Goal: Task Accomplishment & Management: Complete application form

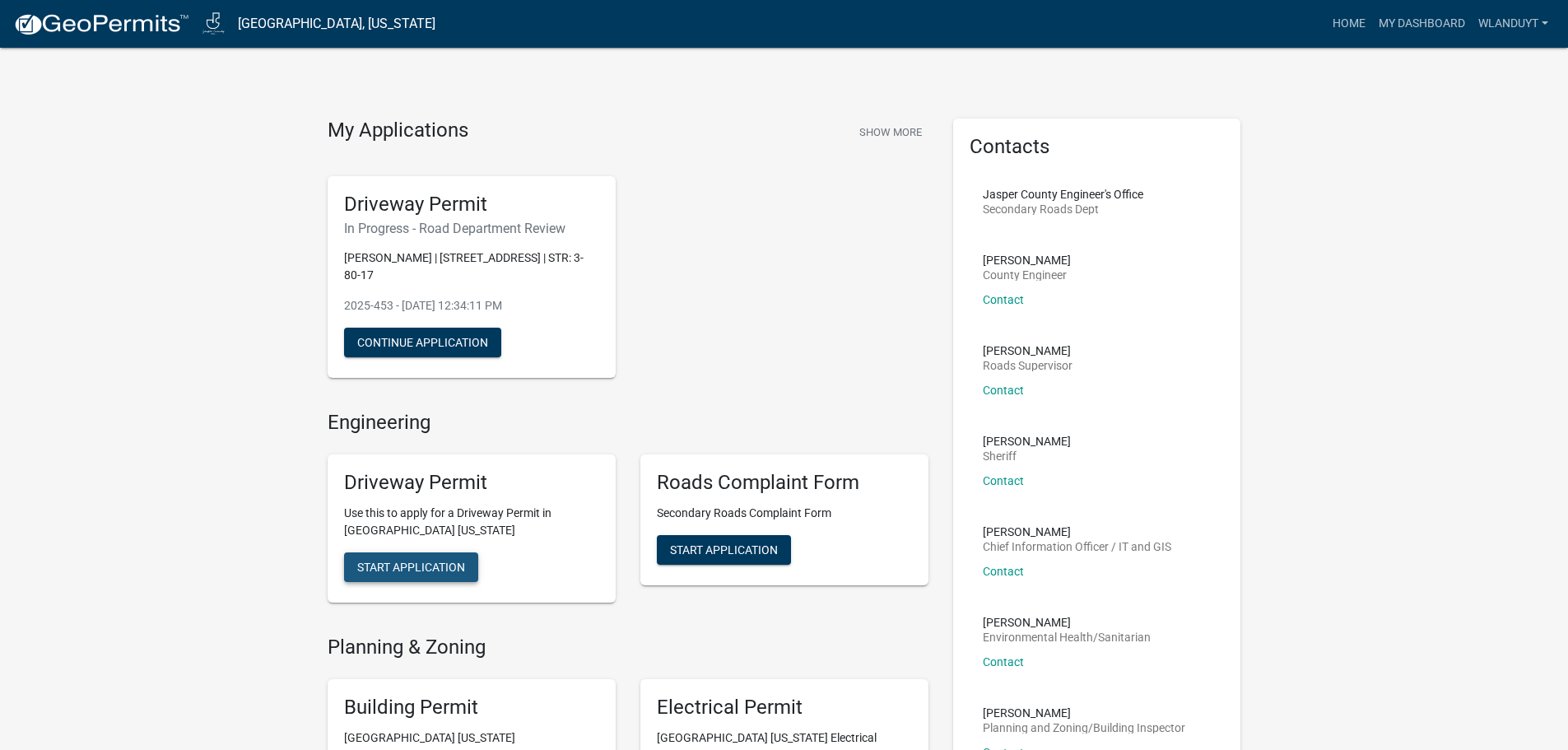
click at [439, 572] on span "Start Application" at bounding box center [411, 568] width 108 height 14
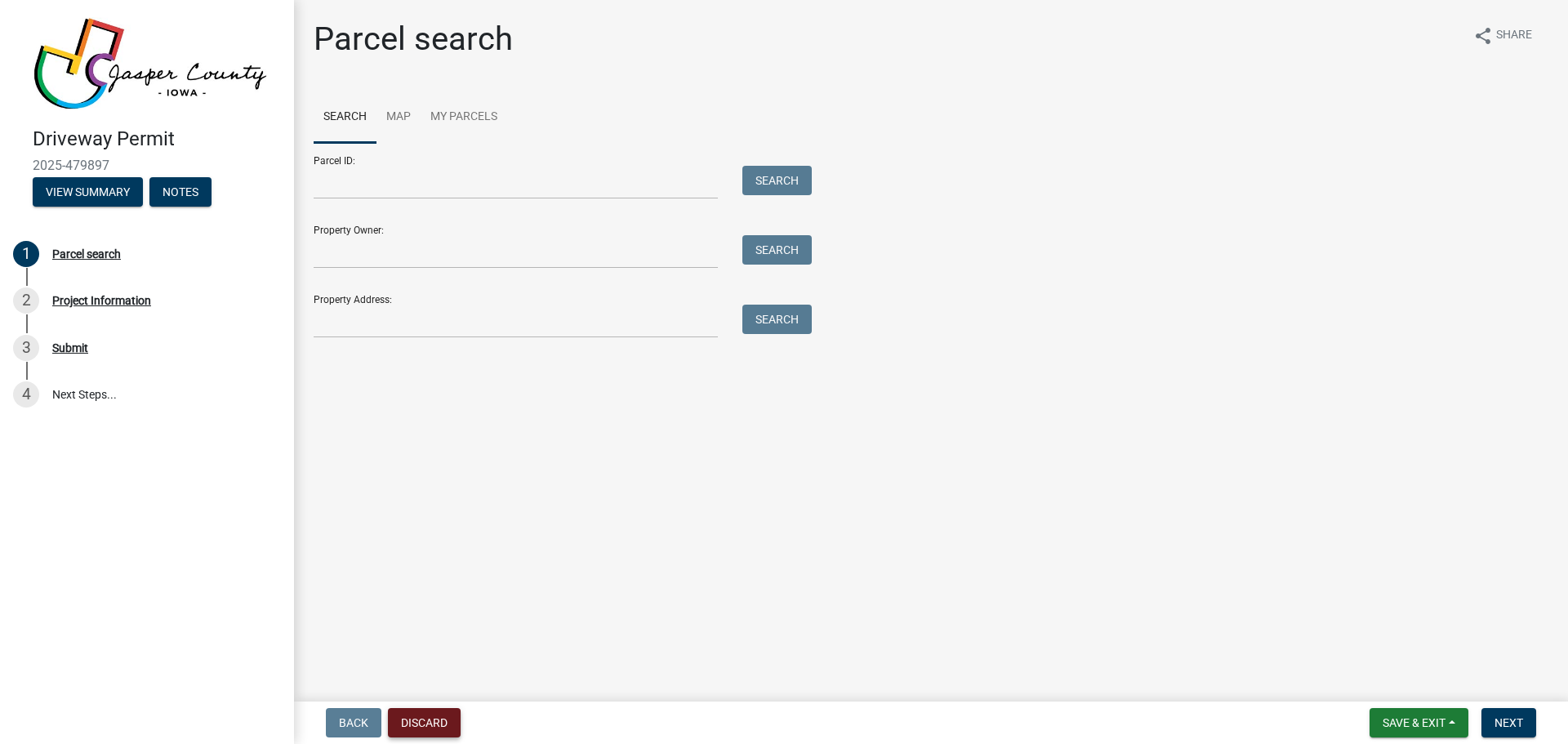
click at [421, 720] on button "Discard" at bounding box center [424, 722] width 72 height 29
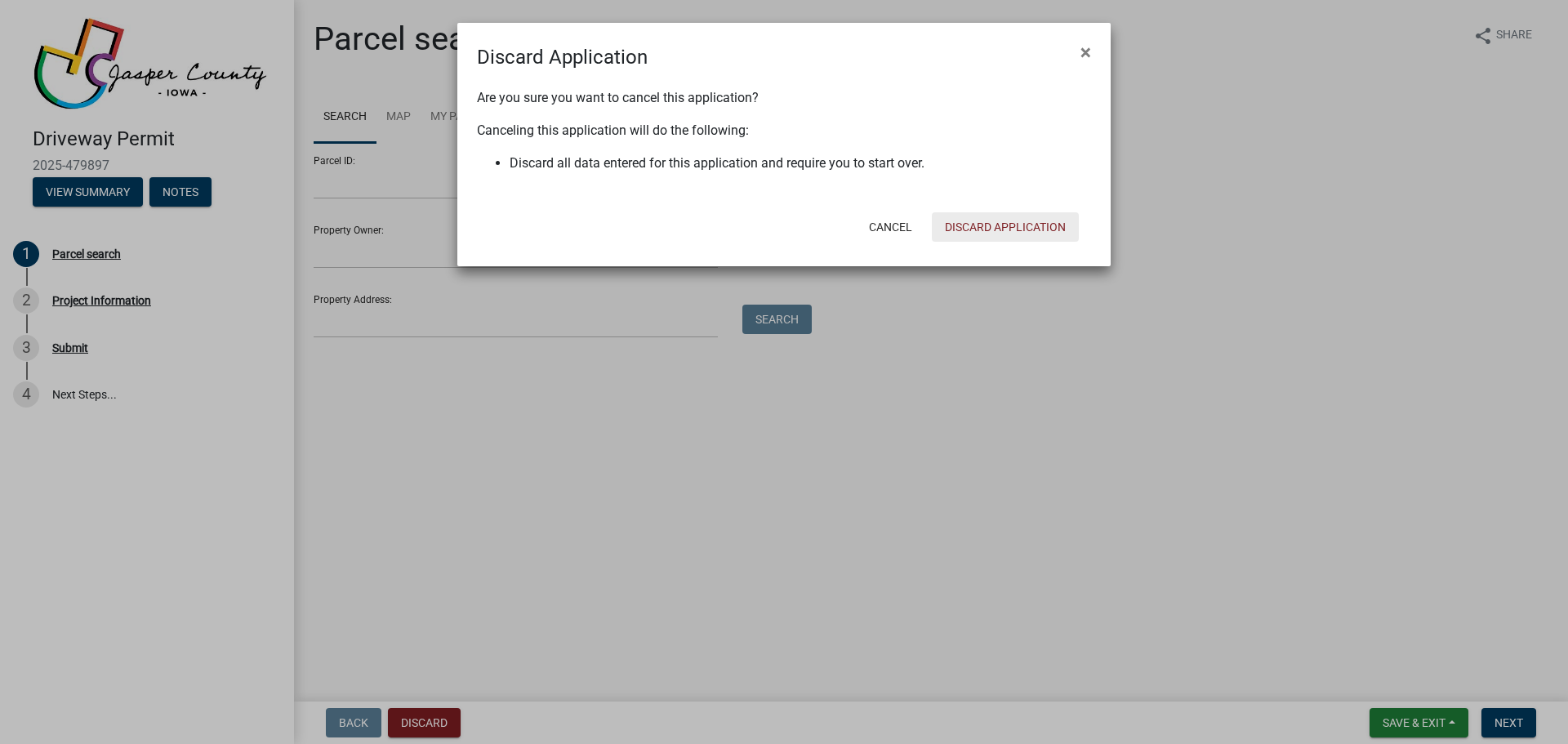
click at [1023, 229] on button "Discard Application" at bounding box center [1005, 227] width 147 height 29
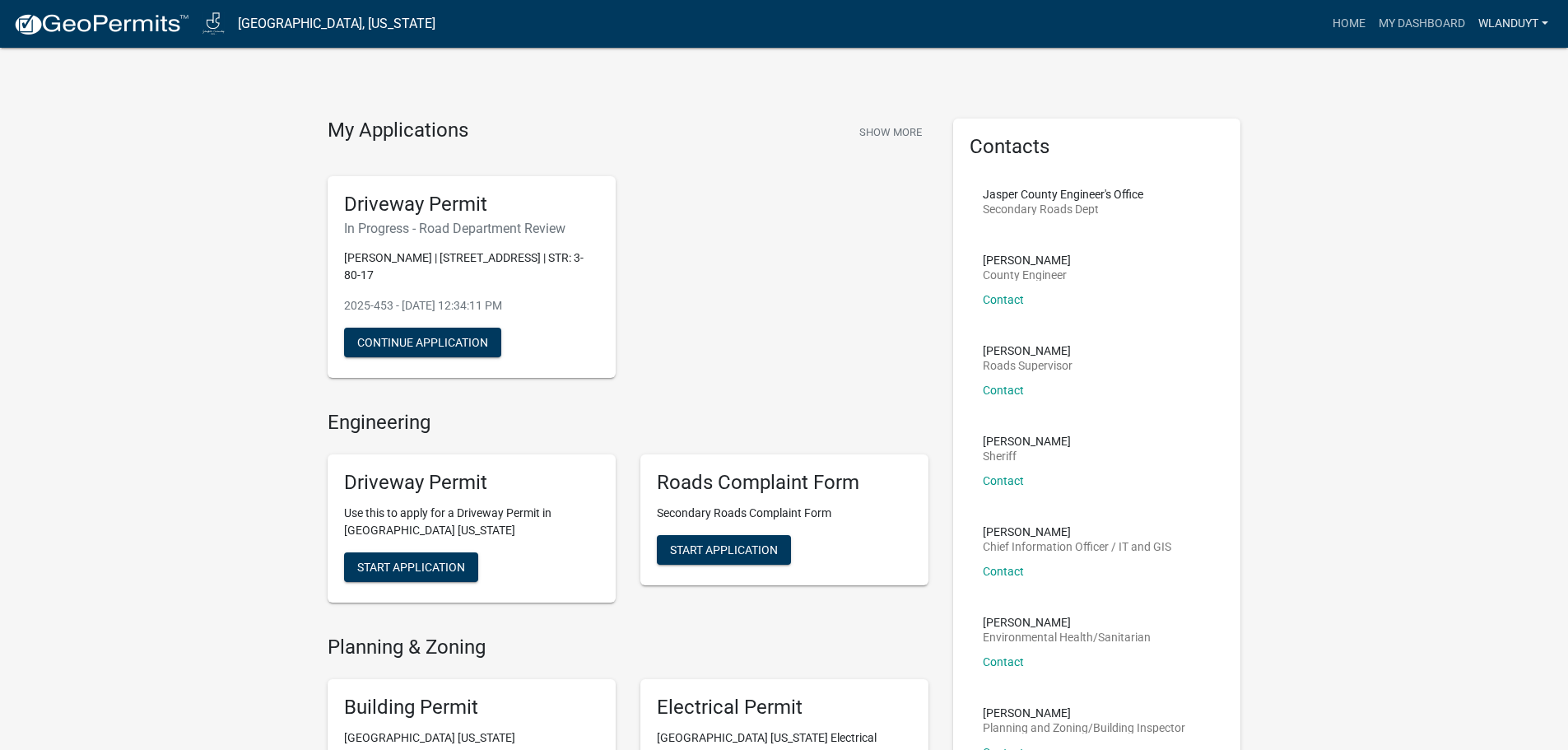
click at [1539, 18] on link "wlanduyt" at bounding box center [1513, 24] width 83 height 31
click at [1472, 122] on link "Logout" at bounding box center [1488, 121] width 131 height 40
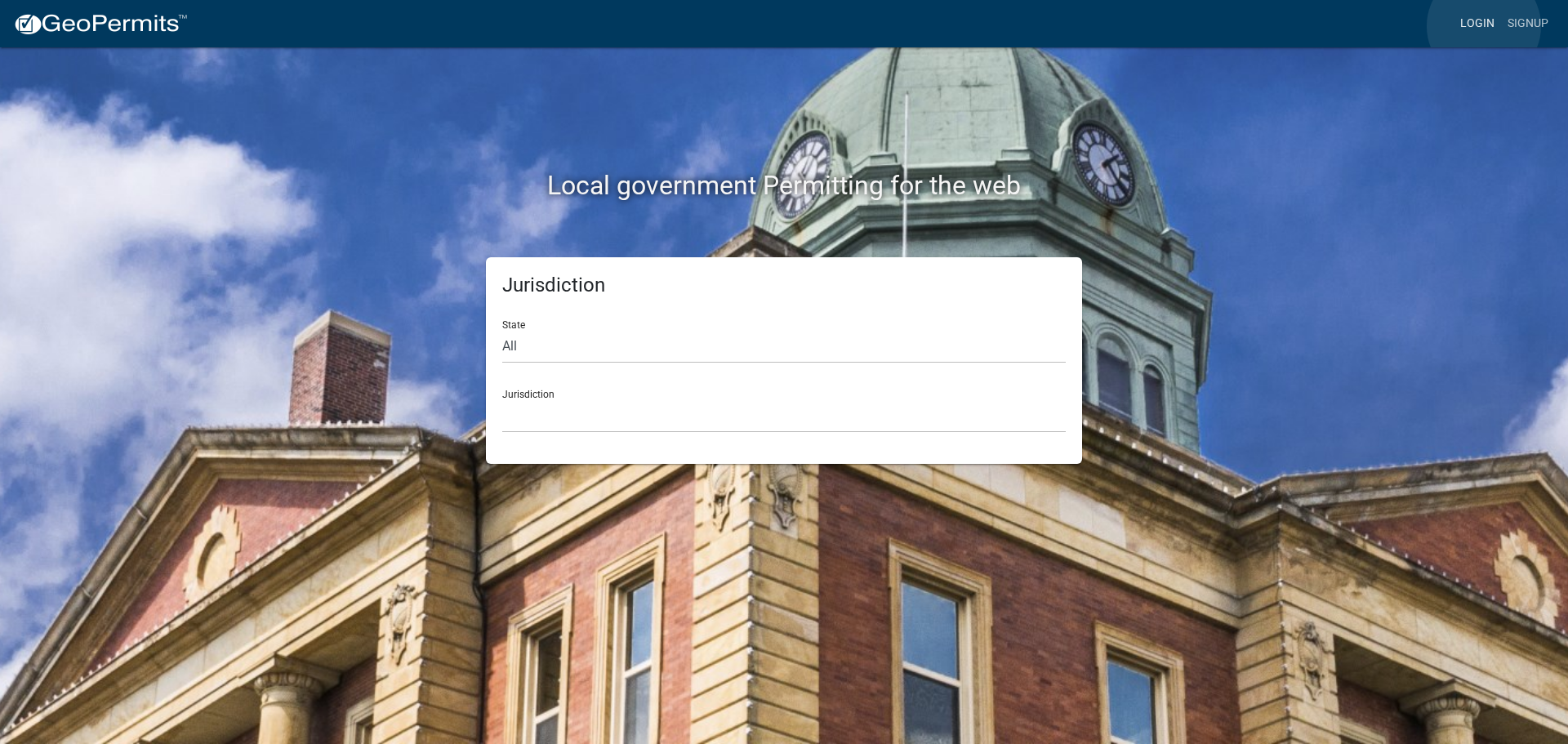
click at [1484, 26] on link "Login" at bounding box center [1477, 24] width 47 height 31
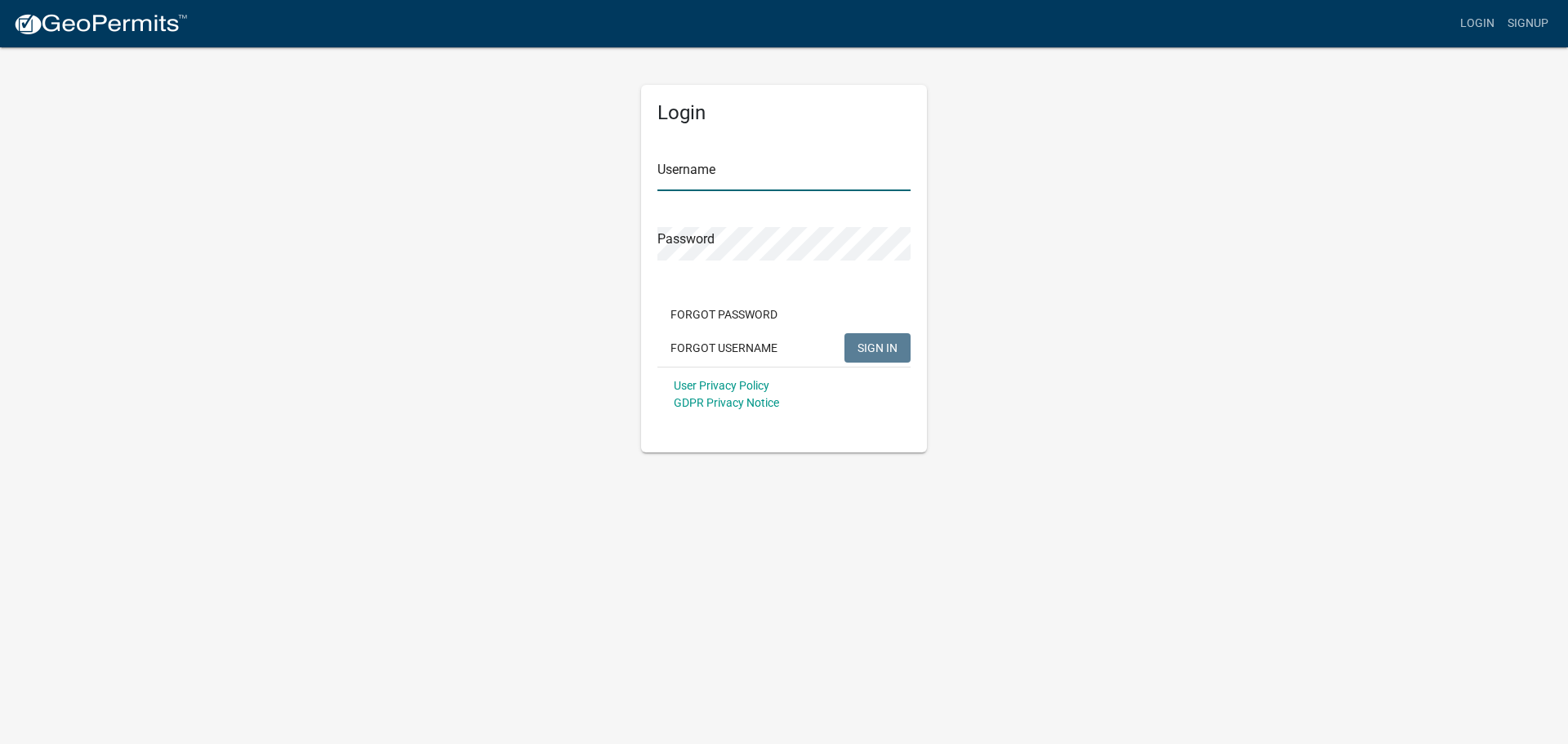
click at [750, 165] on input "Username" at bounding box center [783, 175] width 253 height 34
type input "nwilliams"
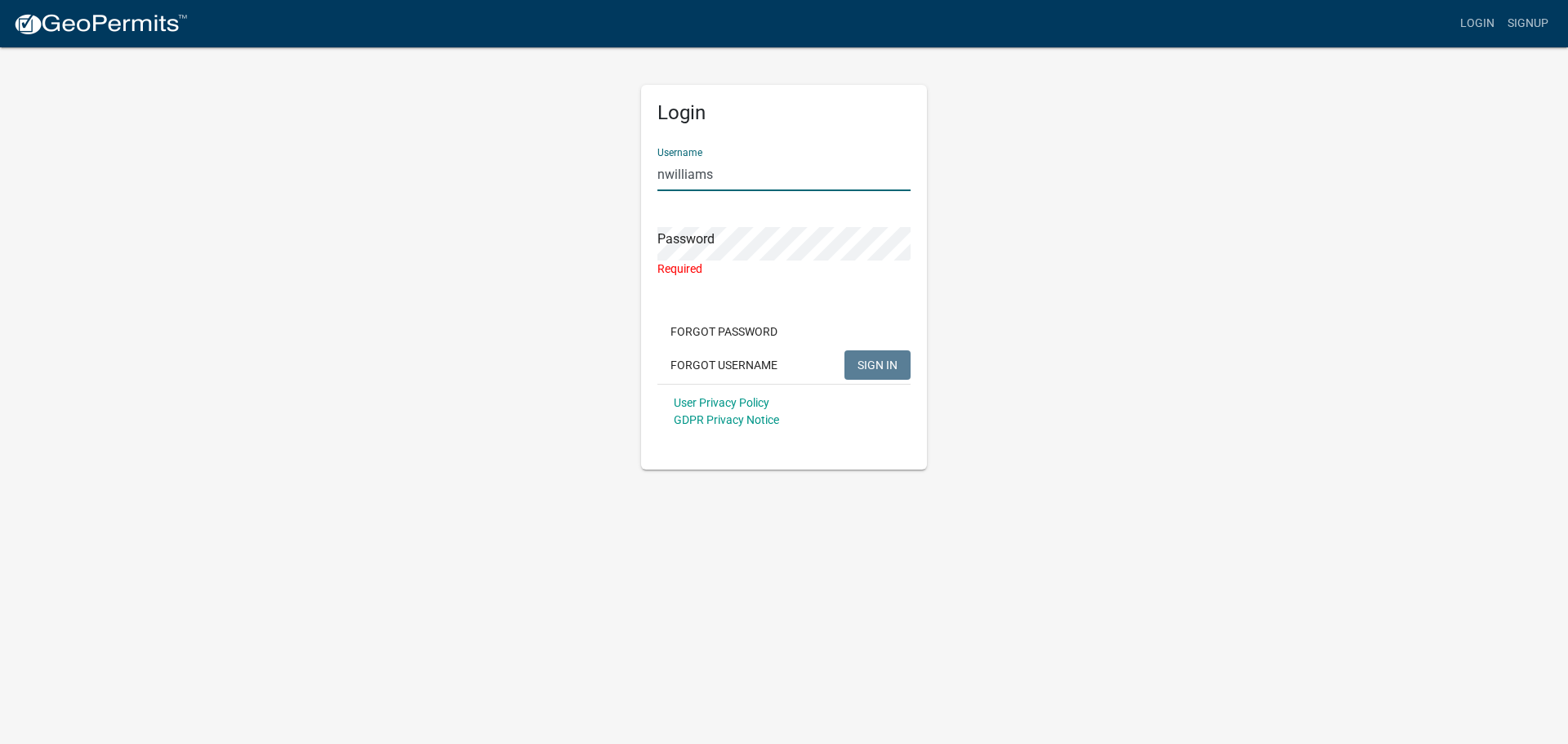
click at [749, 162] on input "nwilliams" at bounding box center [783, 175] width 253 height 34
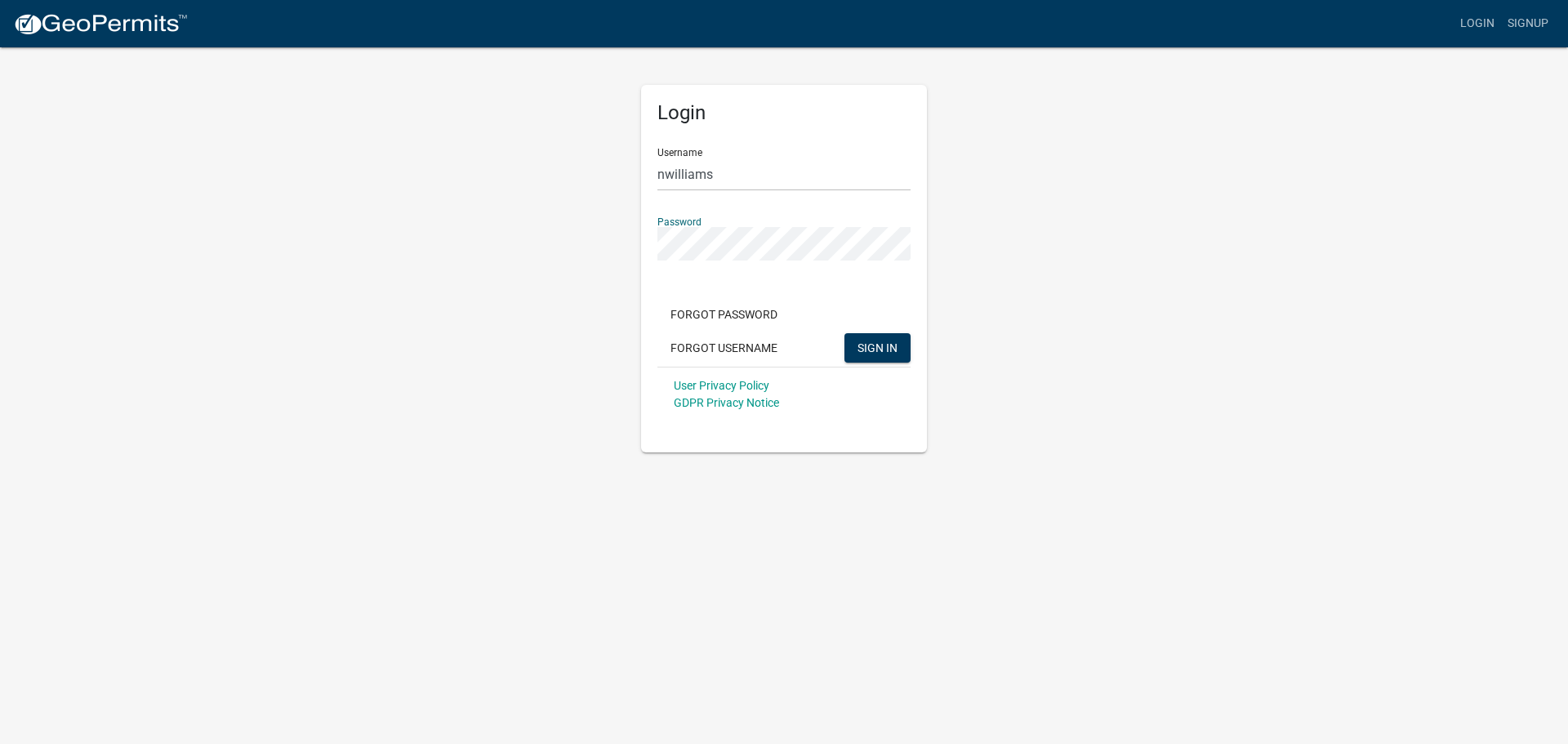
click at [845, 333] on button "SIGN IN" at bounding box center [877, 347] width 66 height 29
